Goal: Task Accomplishment & Management: Use online tool/utility

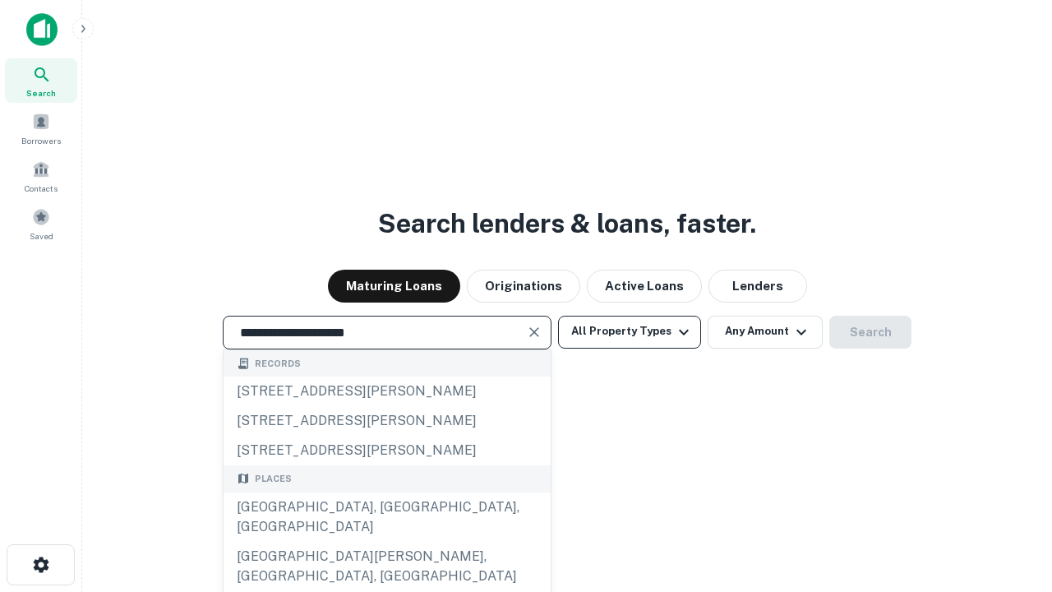
click at [386, 542] on div "[GEOGRAPHIC_DATA], [GEOGRAPHIC_DATA], [GEOGRAPHIC_DATA]" at bounding box center [387, 516] width 327 height 49
type input "**********"
click at [629, 331] on button "All Property Types" at bounding box center [629, 332] width 143 height 33
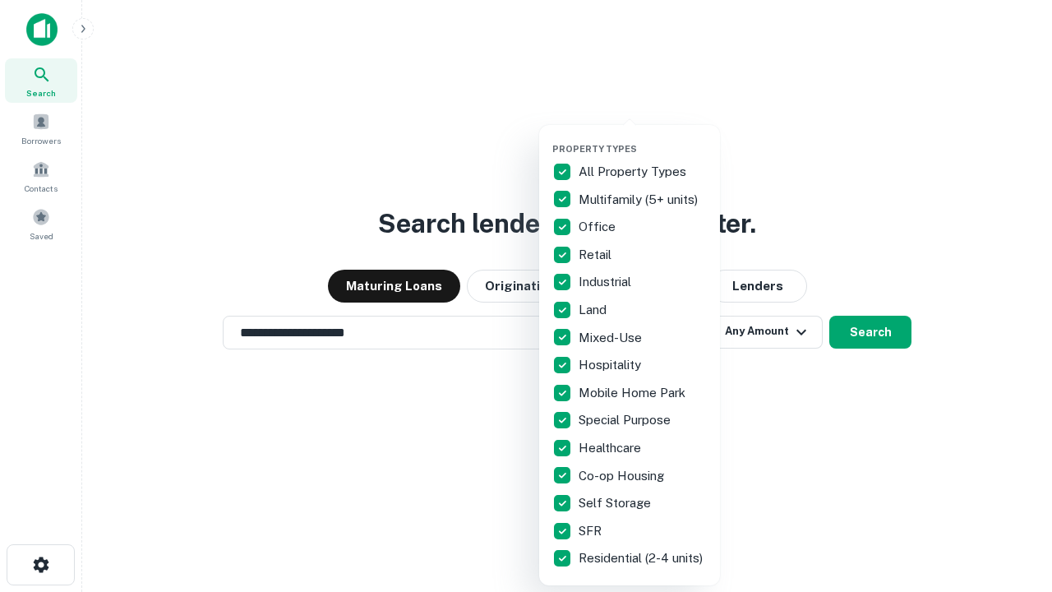
click at [643, 138] on button "button" at bounding box center [642, 138] width 181 height 1
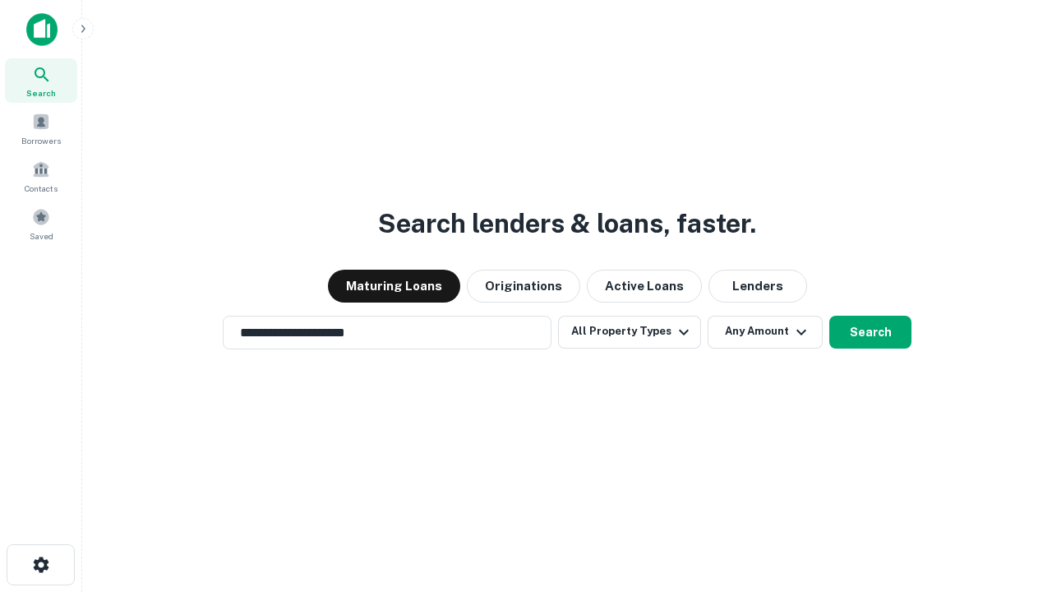
scroll to position [10, 198]
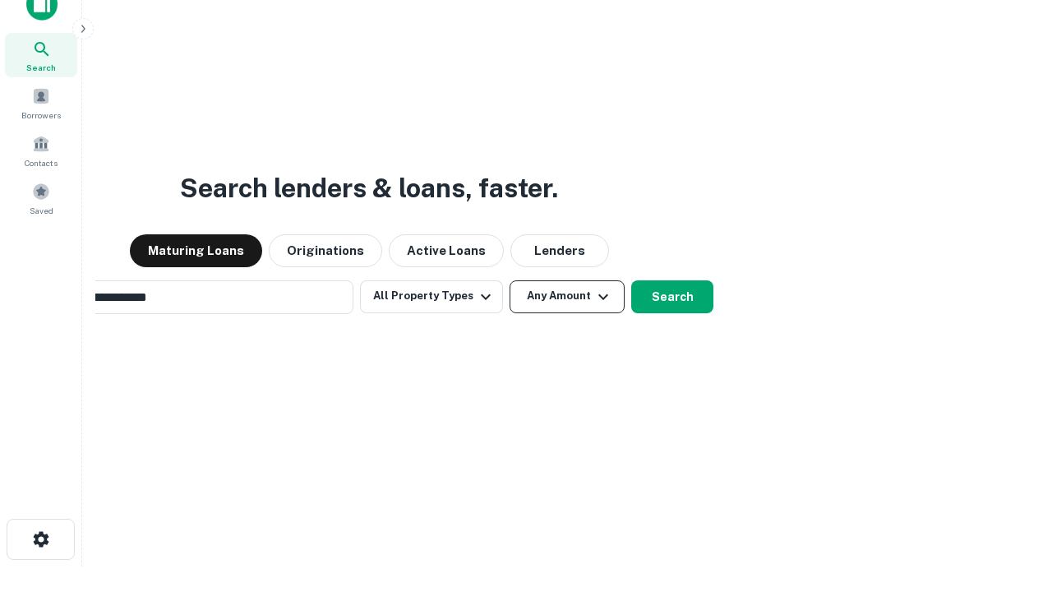
click at [509, 280] on button "Any Amount" at bounding box center [566, 296] width 115 height 33
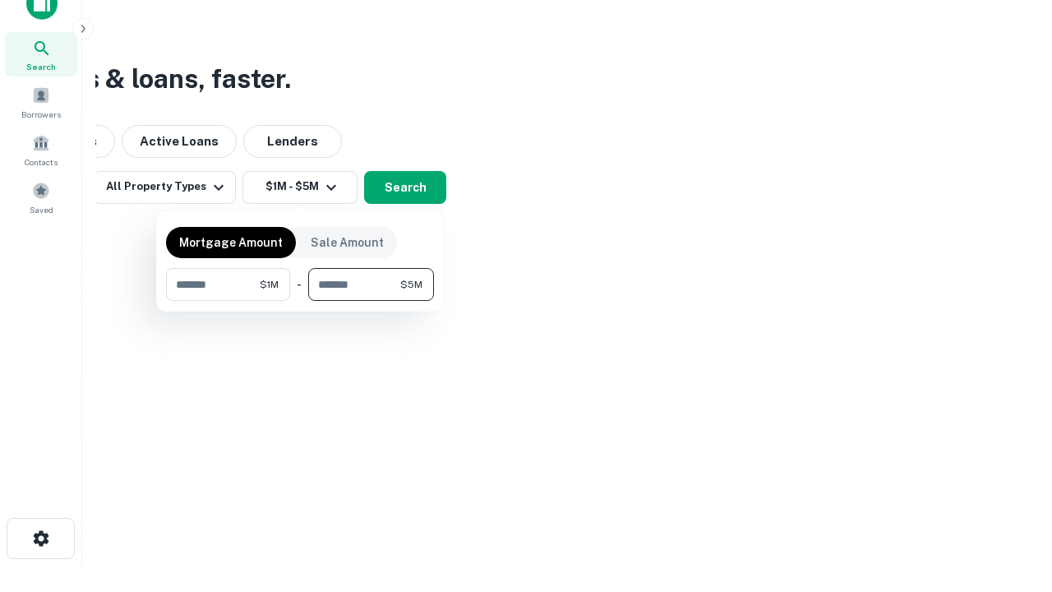
type input "*******"
click at [300, 301] on button "button" at bounding box center [300, 301] width 268 height 1
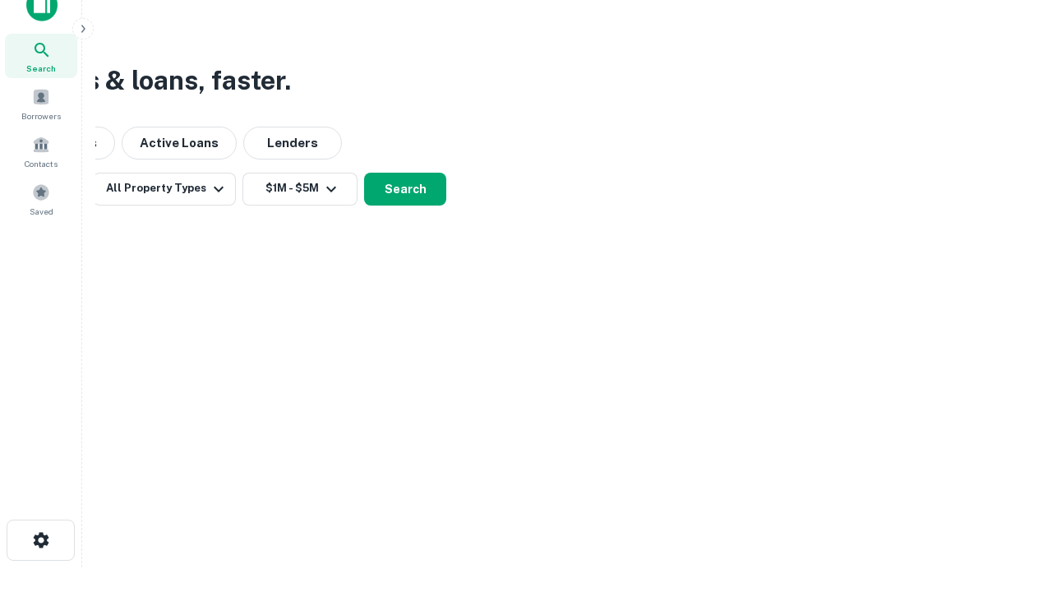
scroll to position [10, 303]
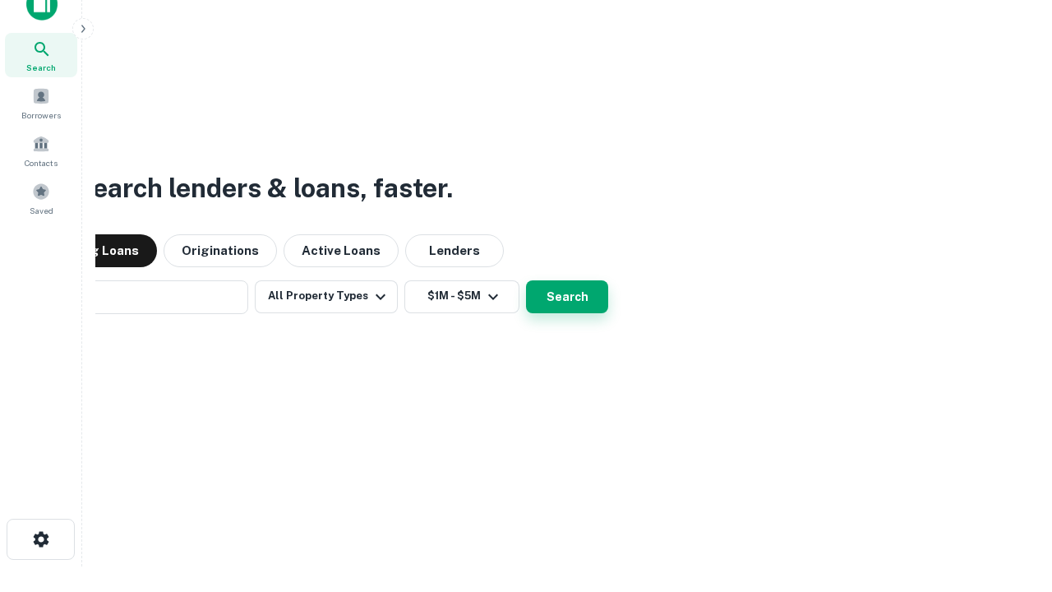
click at [526, 280] on button "Search" at bounding box center [567, 296] width 82 height 33
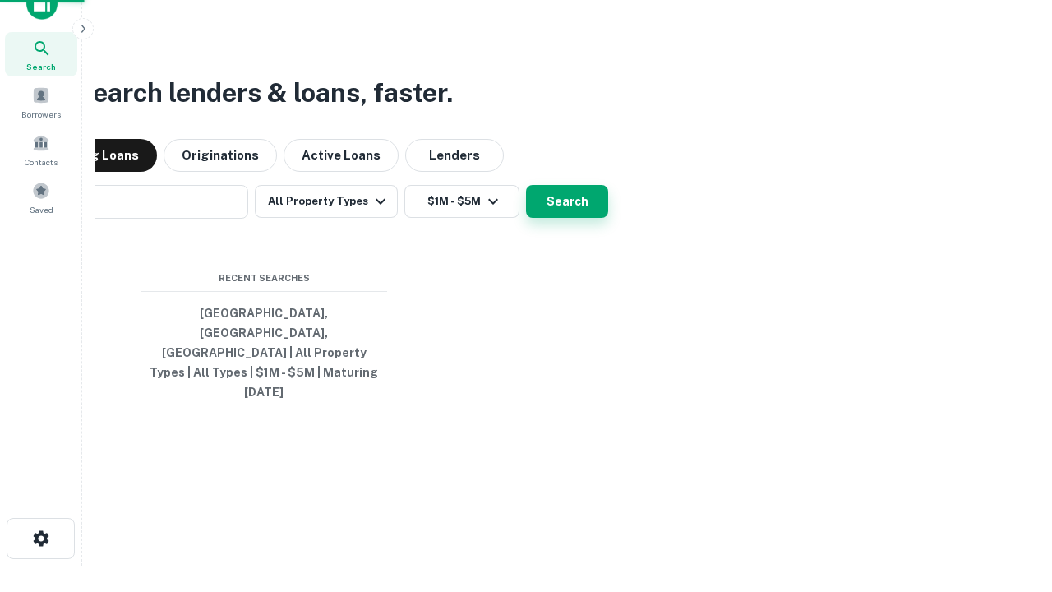
scroll to position [44, 465]
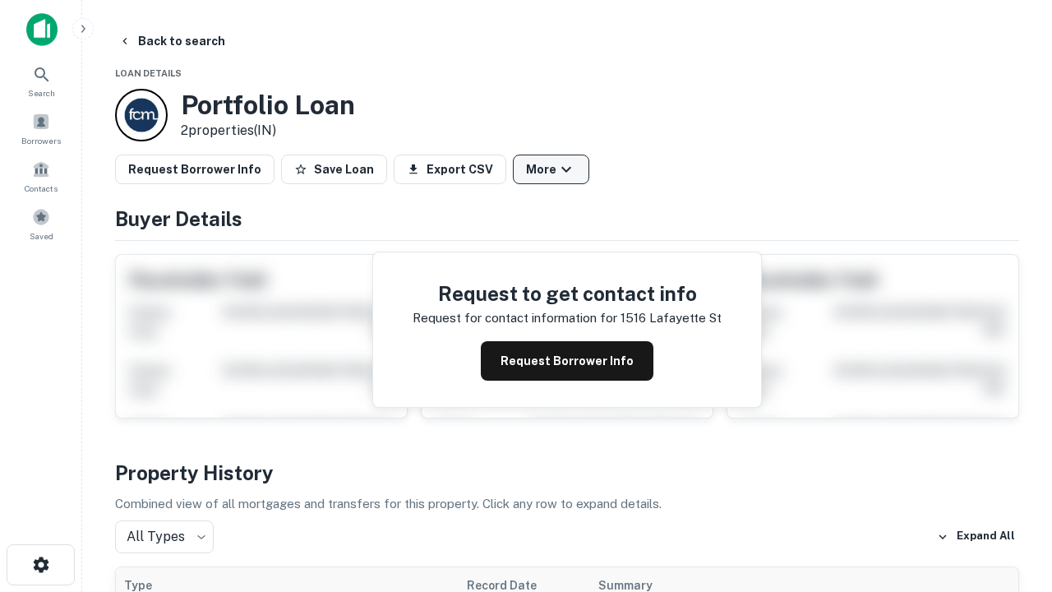
click at [551, 169] on button "More" at bounding box center [551, 169] width 76 height 30
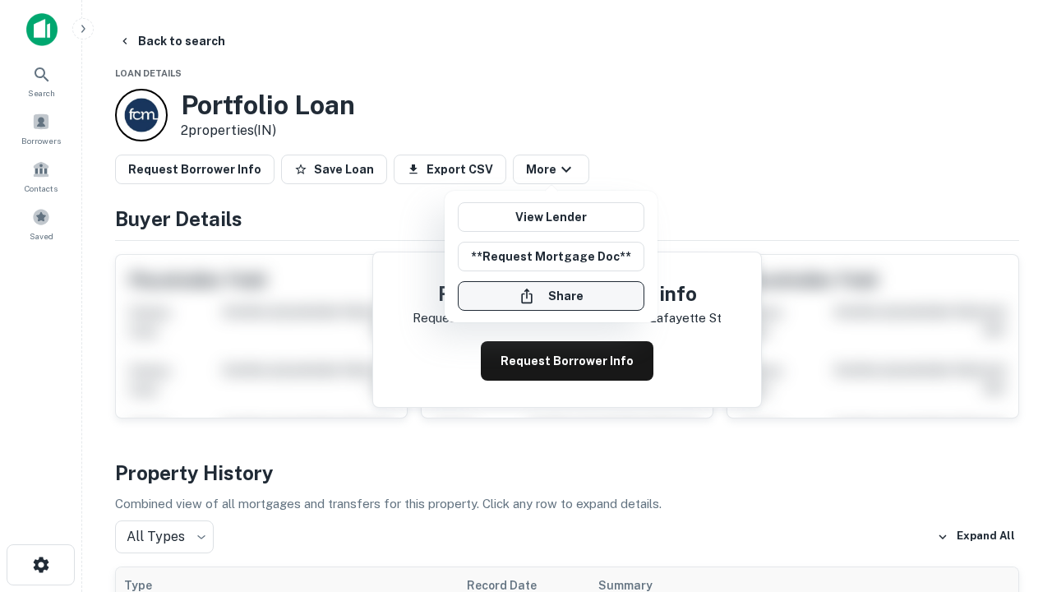
click at [551, 296] on button "Share" at bounding box center [551, 296] width 187 height 30
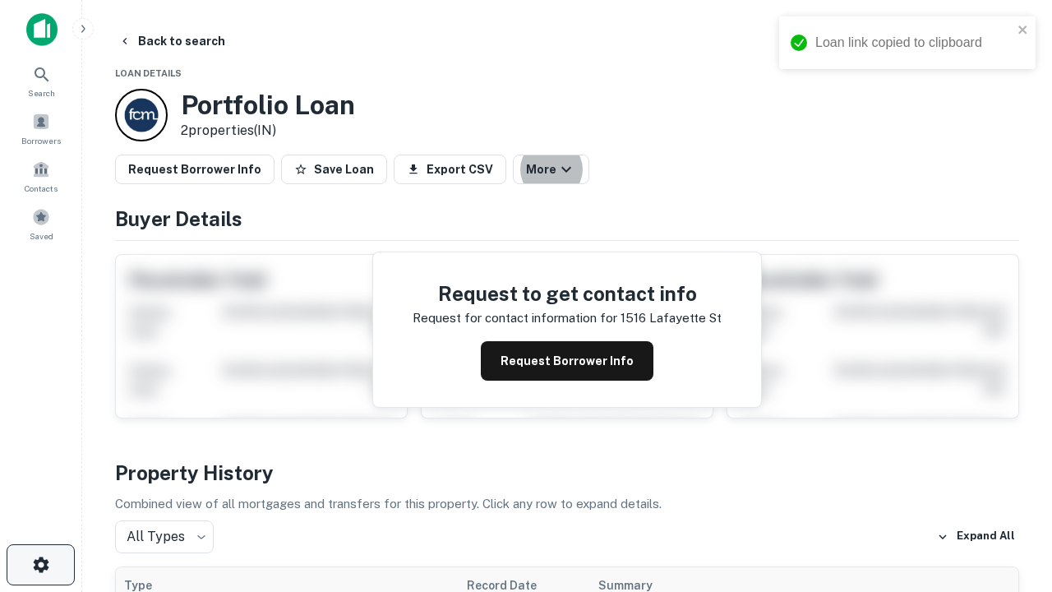
click at [40, 565] on icon "button" at bounding box center [41, 565] width 20 height 20
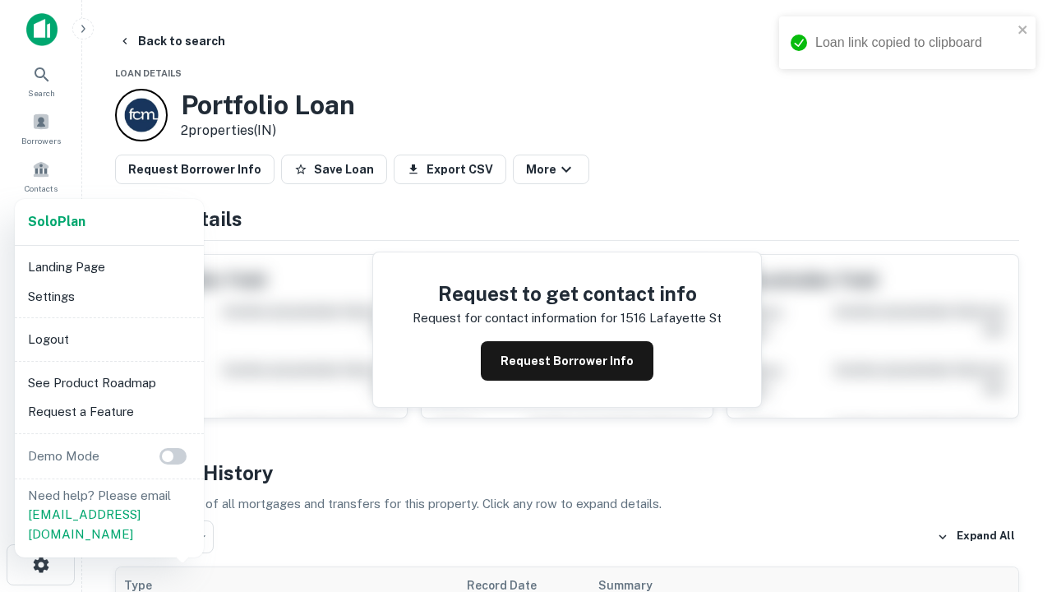
click at [108, 339] on li "Logout" at bounding box center [109, 340] width 176 height 30
